Goal: Navigation & Orientation: Find specific page/section

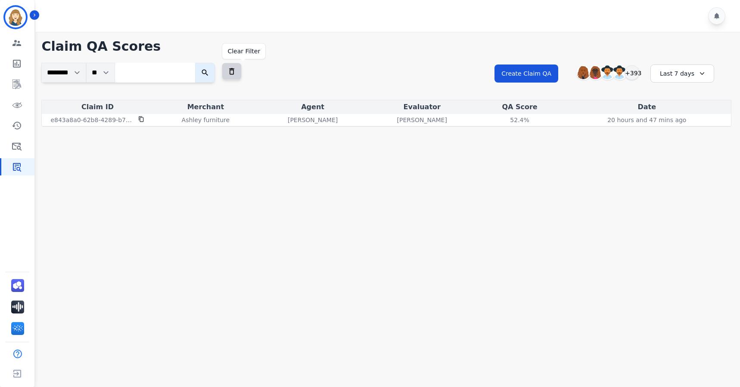
click at [236, 75] on icon at bounding box center [231, 71] width 9 height 9
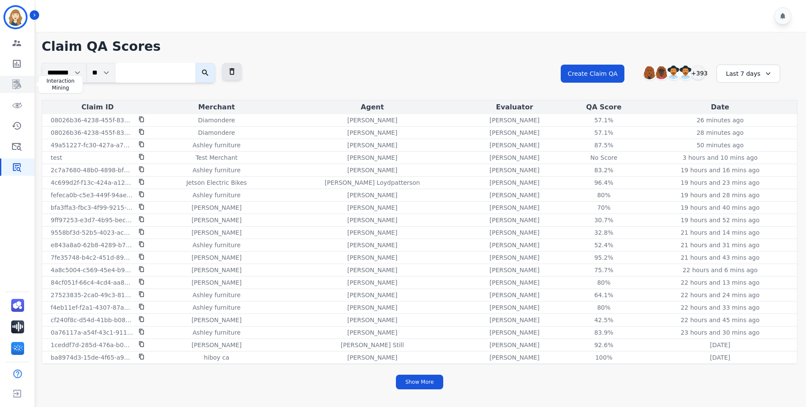
click at [19, 83] on icon "Sidebar" at bounding box center [17, 84] width 10 height 10
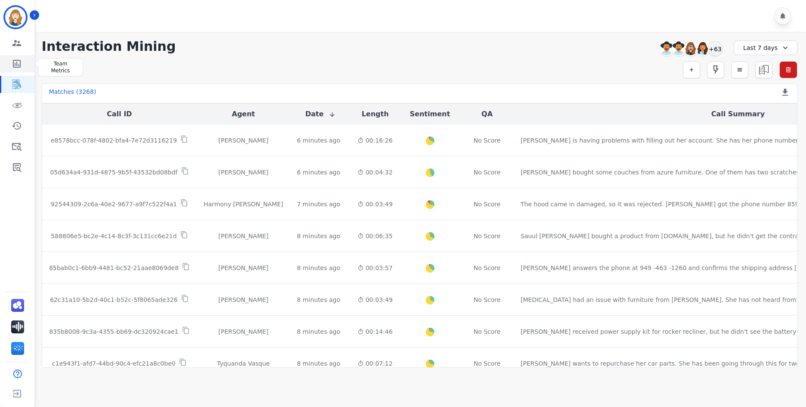
click at [19, 62] on icon "Sidebar" at bounding box center [17, 64] width 10 height 10
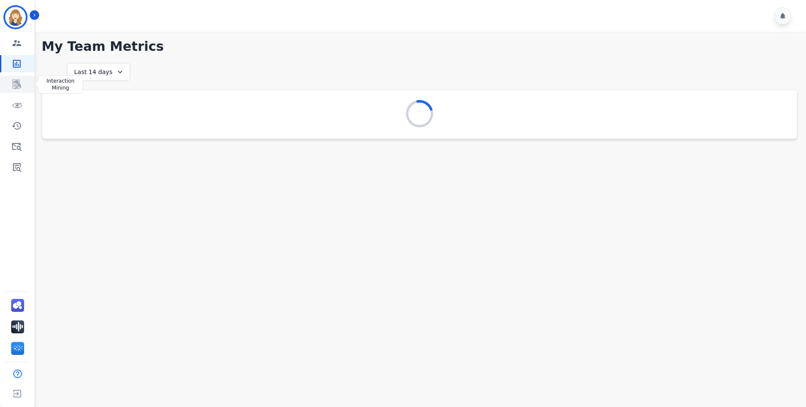
click at [20, 84] on icon "Sidebar" at bounding box center [17, 84] width 10 height 10
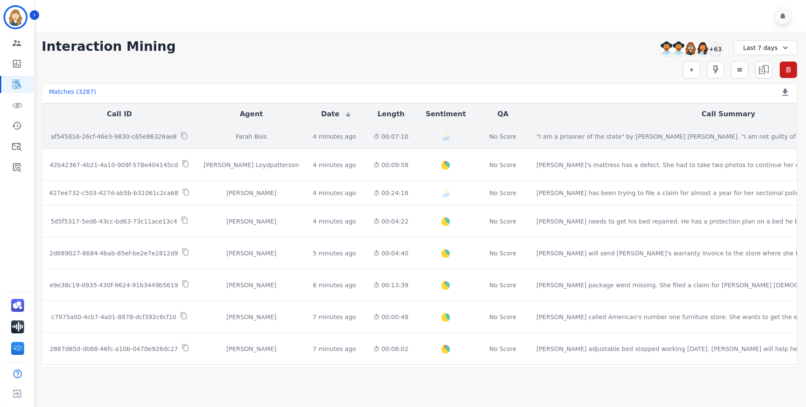
click at [584, 141] on td ""I am a prisoner of the state" by [PERSON_NAME] [PERSON_NAME]. "I am not guilty…" at bounding box center [729, 136] width 398 height 25
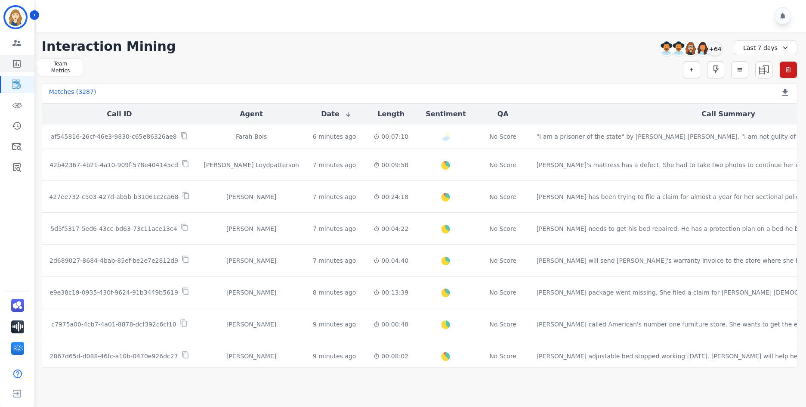
click at [17, 61] on icon "Sidebar" at bounding box center [17, 64] width 10 height 10
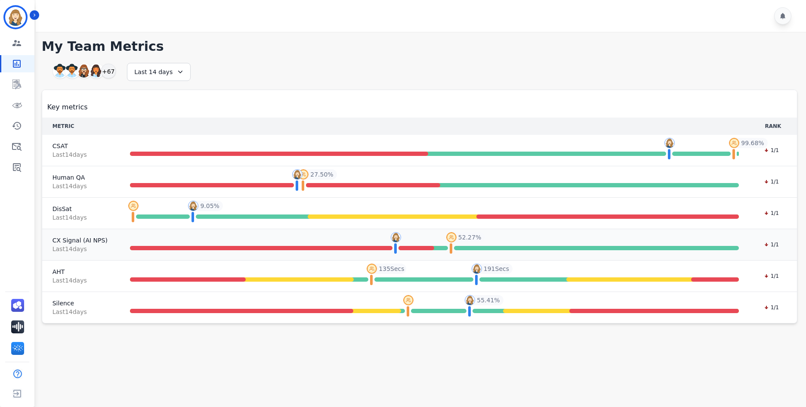
click at [71, 237] on span "CX Signal (AI NPS)" at bounding box center [80, 240] width 55 height 9
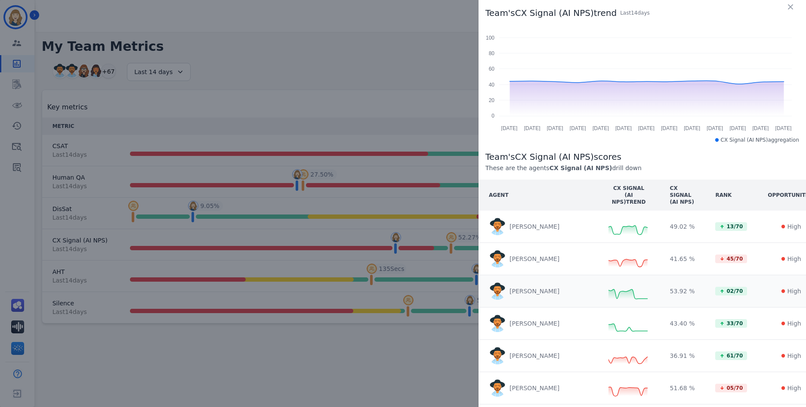
click at [525, 291] on p "[PERSON_NAME]" at bounding box center [535, 291] width 50 height 9
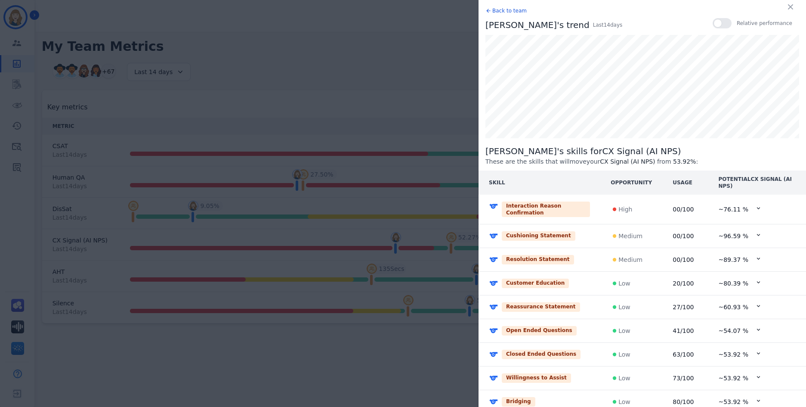
click at [739, 259] on icon at bounding box center [759, 258] width 6 height 6
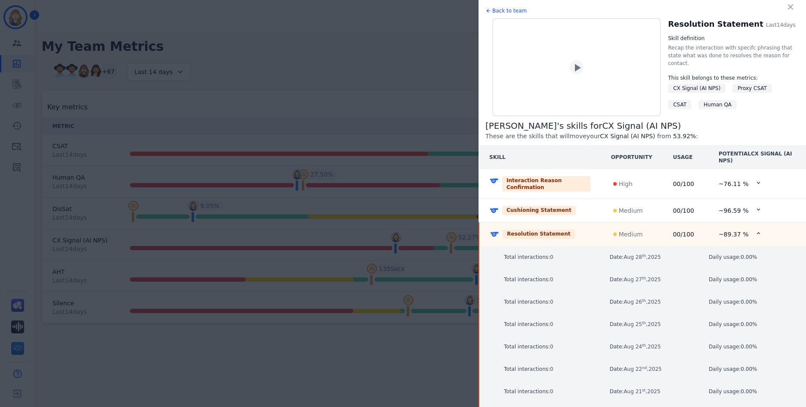
click at [739, 235] on icon at bounding box center [759, 233] width 6 height 6
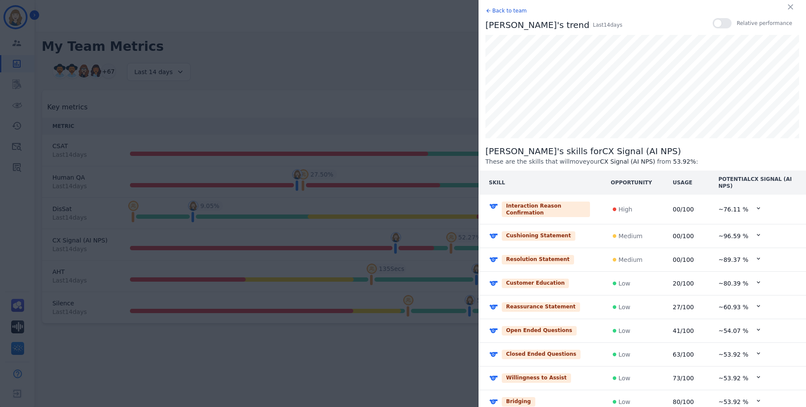
click at [739, 260] on icon at bounding box center [759, 258] width 6 height 6
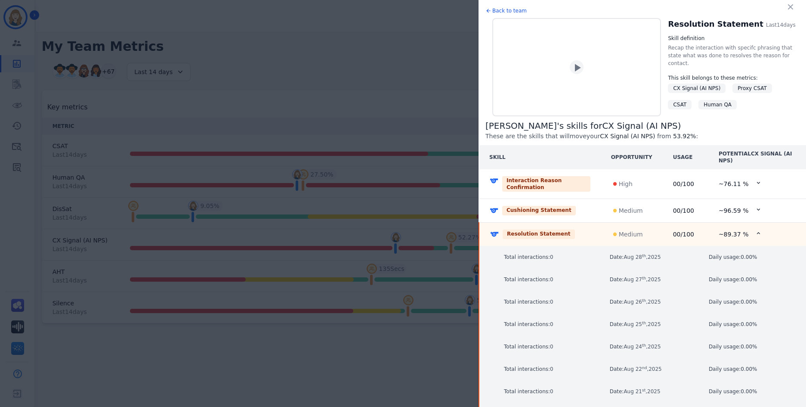
click at [739, 232] on icon at bounding box center [759, 233] width 6 height 6
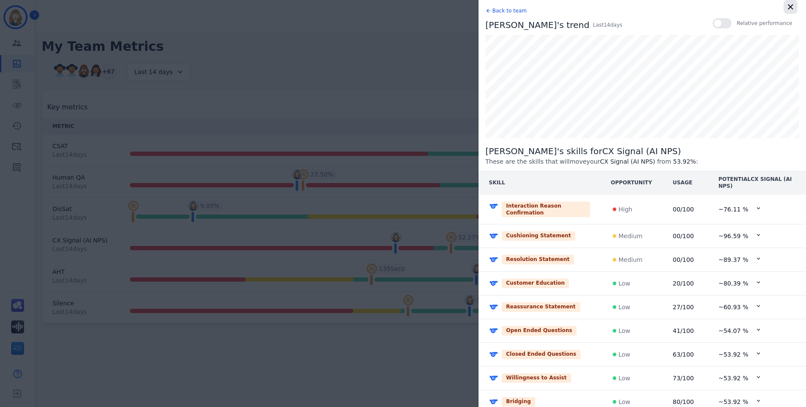
click at [739, 6] on icon "button" at bounding box center [791, 7] width 9 height 9
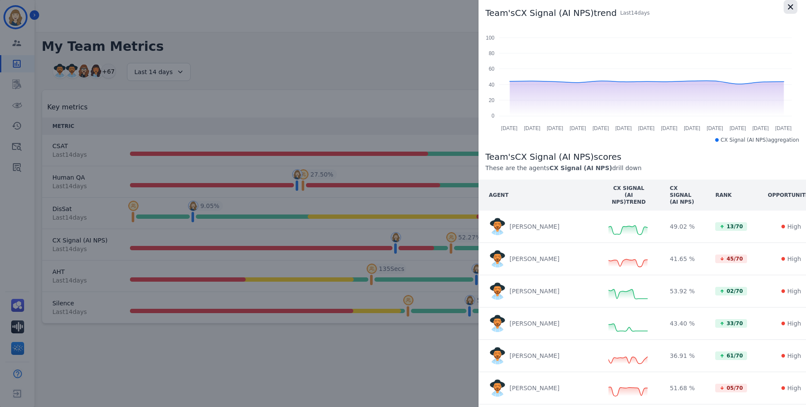
click at [739, 5] on icon "button" at bounding box center [791, 7] width 9 height 9
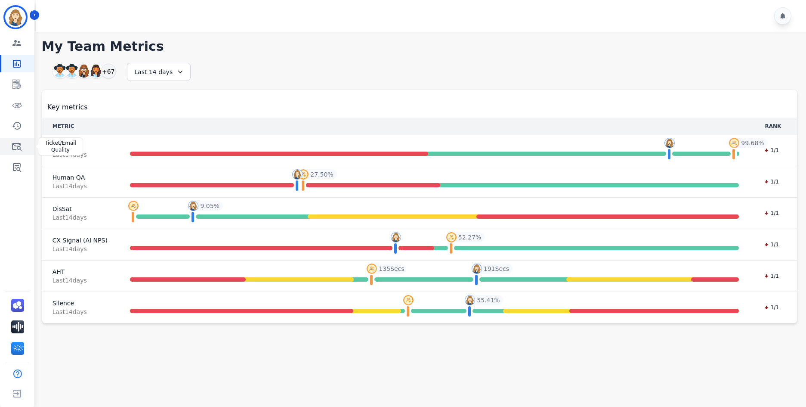
click at [20, 147] on icon "Sidebar" at bounding box center [16, 147] width 9 height 8
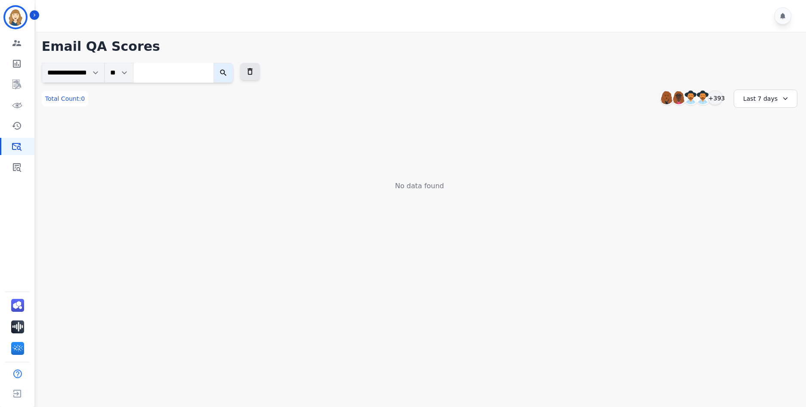
click at [175, 119] on div "No data found" at bounding box center [420, 153] width 756 height 75
click at [18, 81] on icon "Sidebar" at bounding box center [16, 84] width 9 height 9
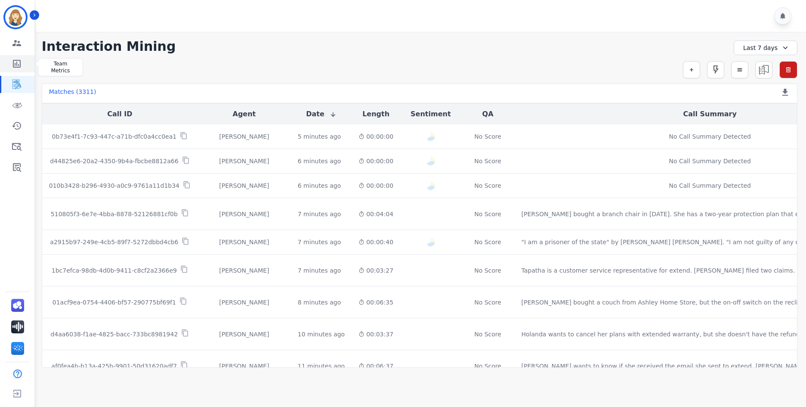
click at [19, 61] on icon "Sidebar" at bounding box center [17, 64] width 10 height 10
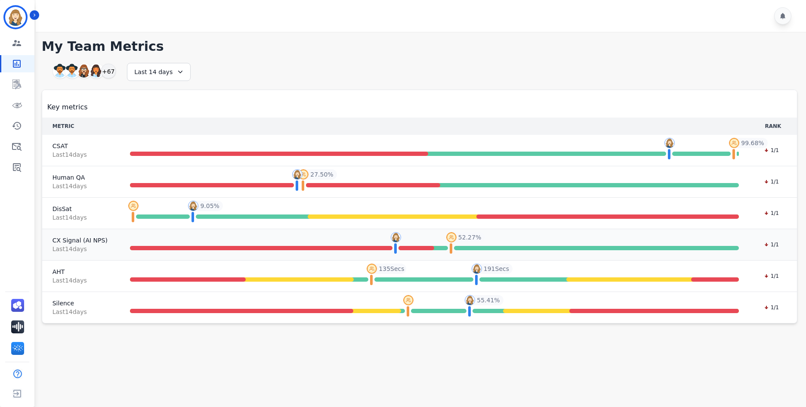
click at [62, 245] on span "Last 14 day s" at bounding box center [80, 249] width 55 height 9
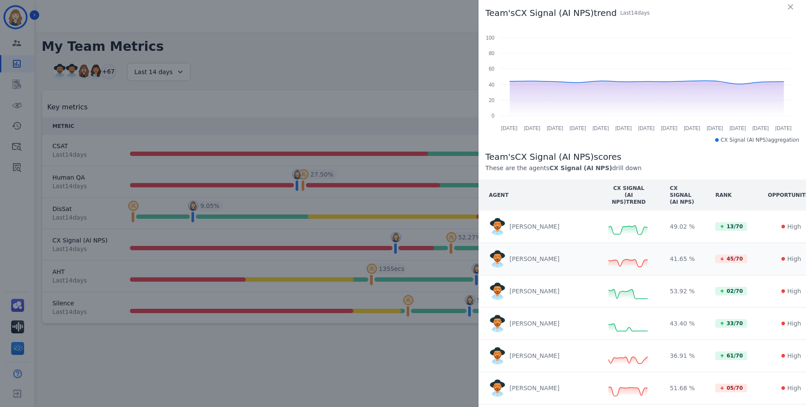
click at [519, 260] on p "[PERSON_NAME]" at bounding box center [535, 258] width 50 height 9
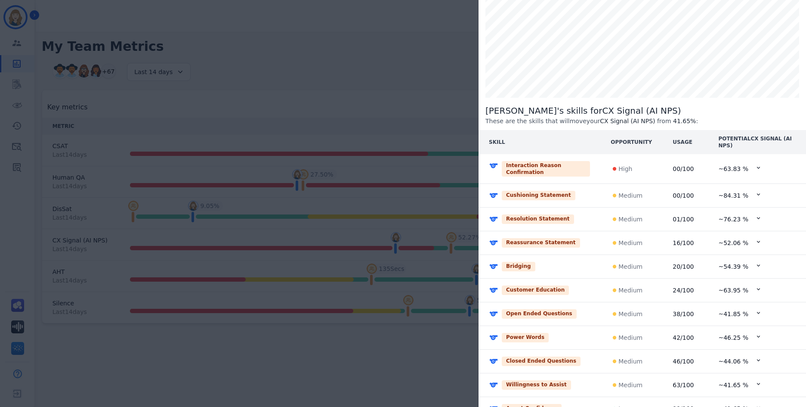
scroll to position [45, 0]
